Goal: Navigation & Orientation: Find specific page/section

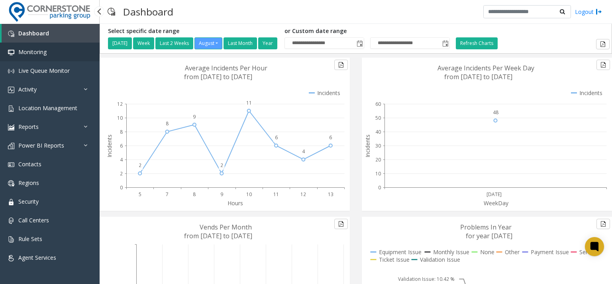
click at [42, 53] on span "Monitoring" at bounding box center [32, 52] width 28 height 8
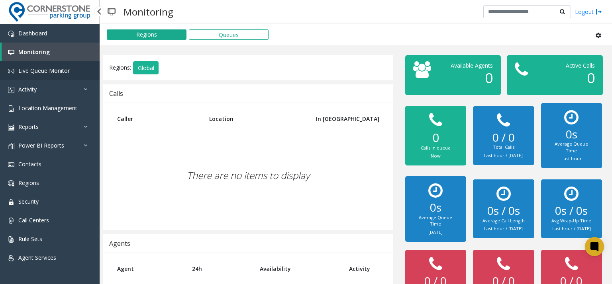
click at [51, 68] on span "Live Queue Monitor" at bounding box center [43, 71] width 51 height 8
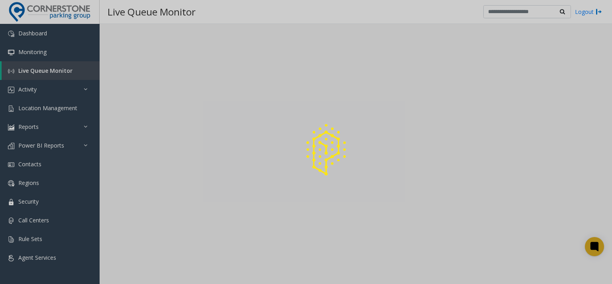
click at [36, 107] on div at bounding box center [306, 142] width 612 height 284
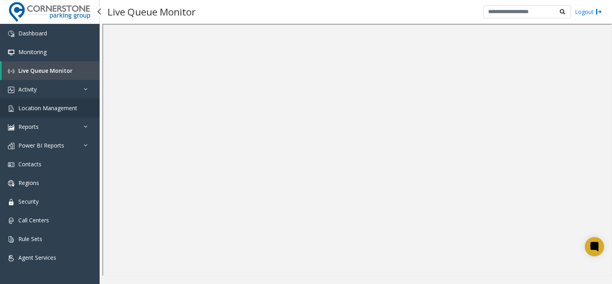
click at [67, 101] on link "Location Management" at bounding box center [50, 108] width 100 height 19
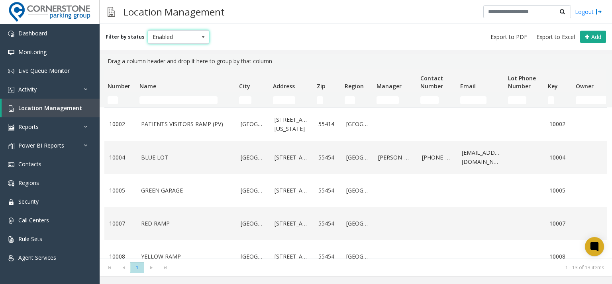
click at [197, 32] on span at bounding box center [202, 37] width 11 height 13
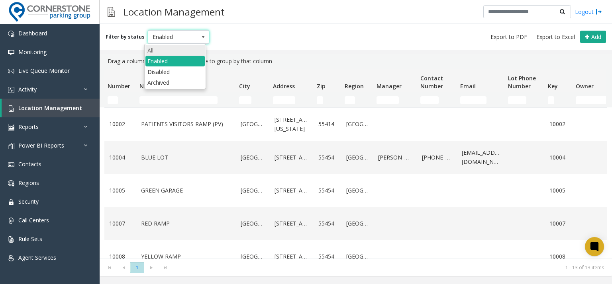
click at [190, 47] on li "All" at bounding box center [174, 50] width 59 height 11
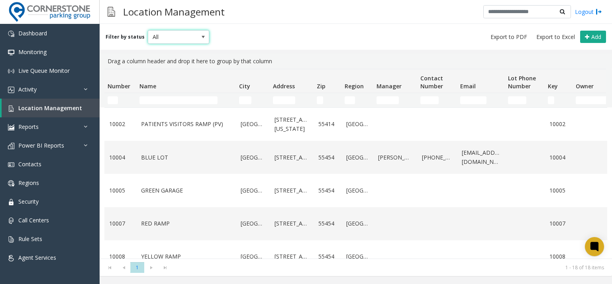
click at [329, 25] on div "Filter by status All Add" at bounding box center [356, 37] width 512 height 26
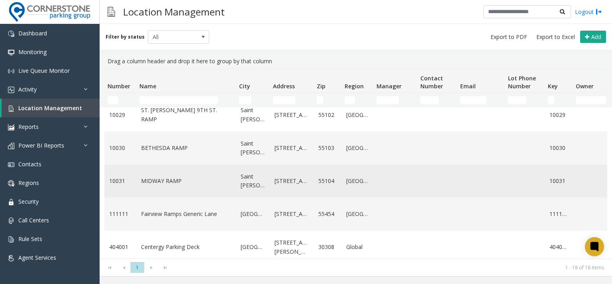
scroll to position [341, 0]
click at [175, 186] on link "MIDWAY RAMP" at bounding box center [186, 181] width 90 height 9
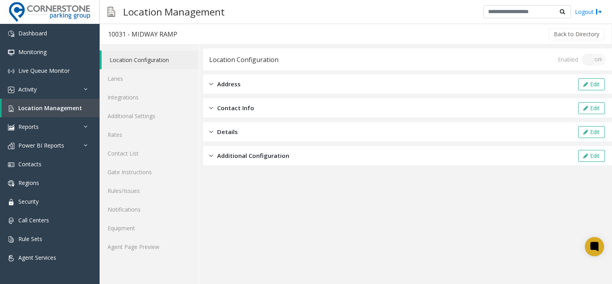
click at [330, 217] on app-location-configuration "Location Configuration Enabled ON OFF Address Edit Contact Info Edit Details Ed…" at bounding box center [407, 167] width 409 height 236
